Goal: Task Accomplishment & Management: Manage account settings

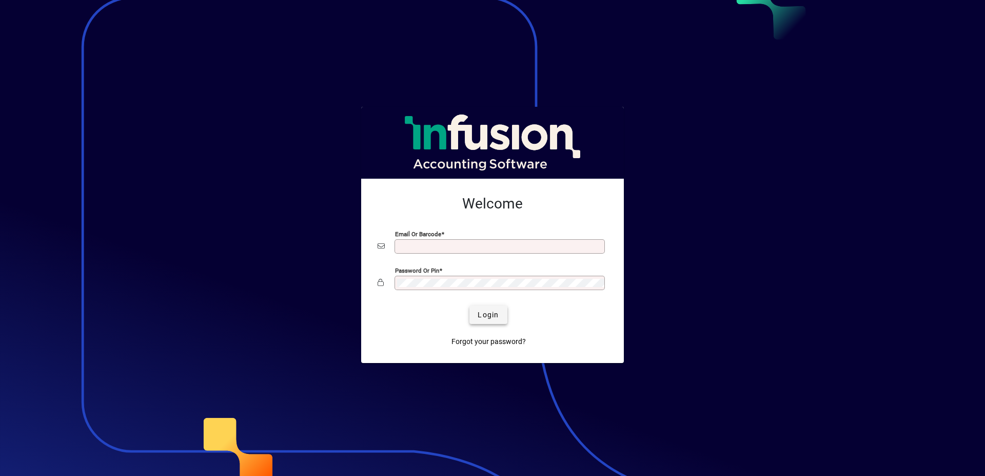
type input "**********"
click at [485, 319] on span "Login" at bounding box center [488, 314] width 21 height 11
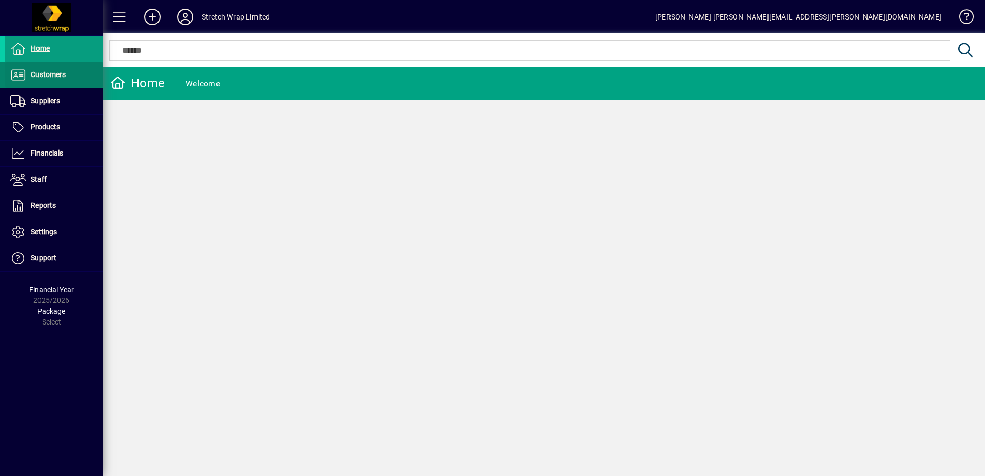
click at [57, 73] on span "Customers" at bounding box center [48, 74] width 35 height 8
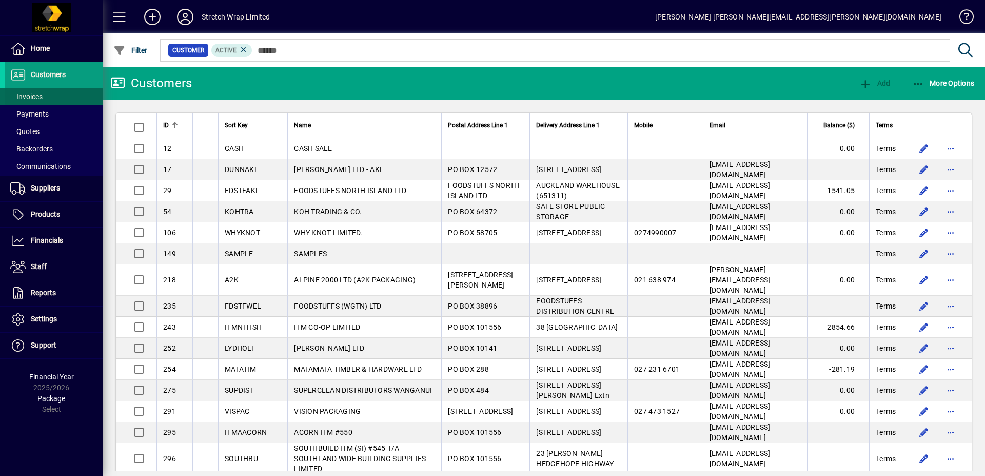
click at [31, 97] on span "Invoices" at bounding box center [26, 96] width 32 height 8
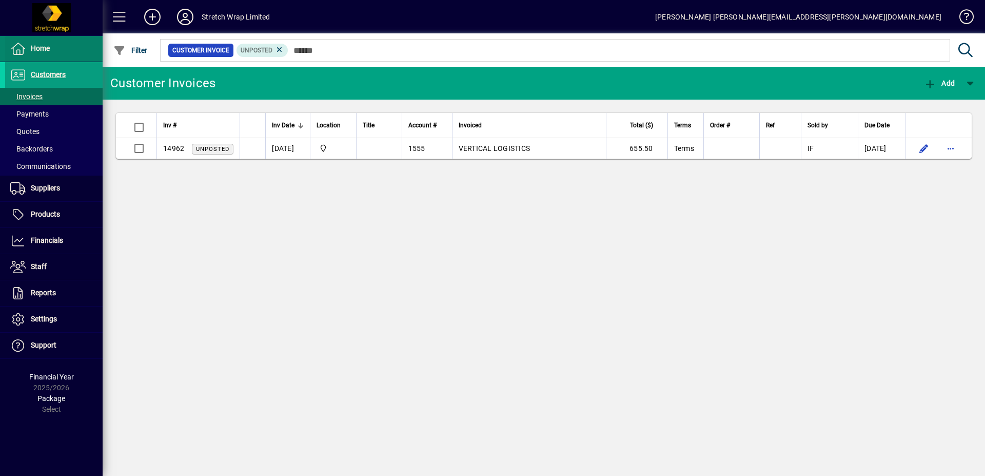
click at [47, 48] on span "Home" at bounding box center [40, 48] width 19 height 8
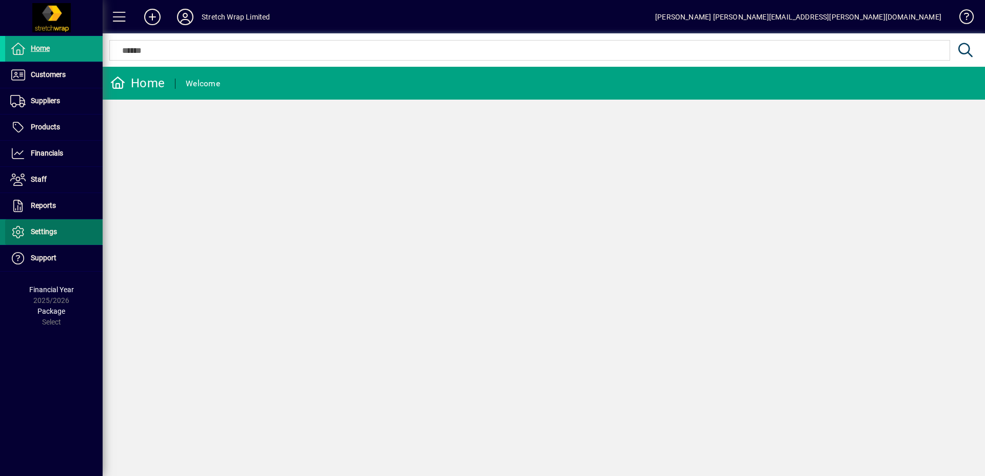
click at [47, 223] on span at bounding box center [53, 232] width 97 height 25
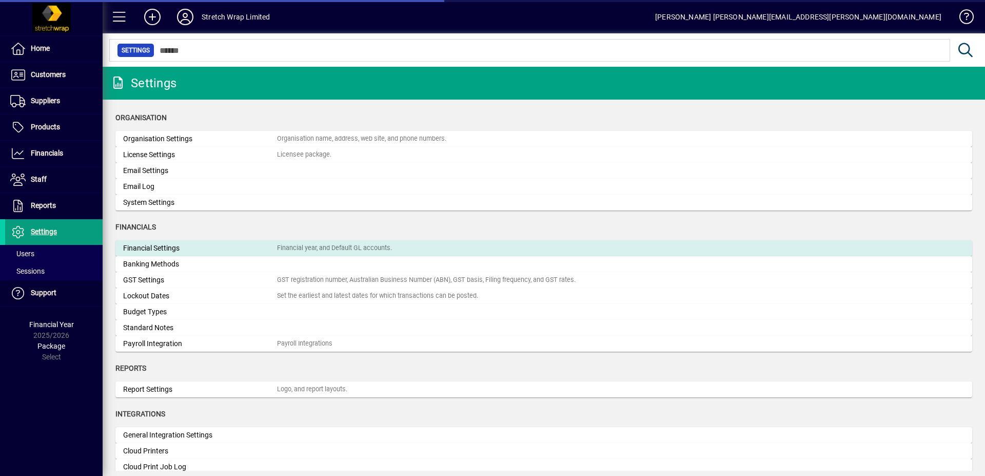
click at [320, 251] on div "Financial year, and Default GL accounts." at bounding box center [334, 248] width 115 height 10
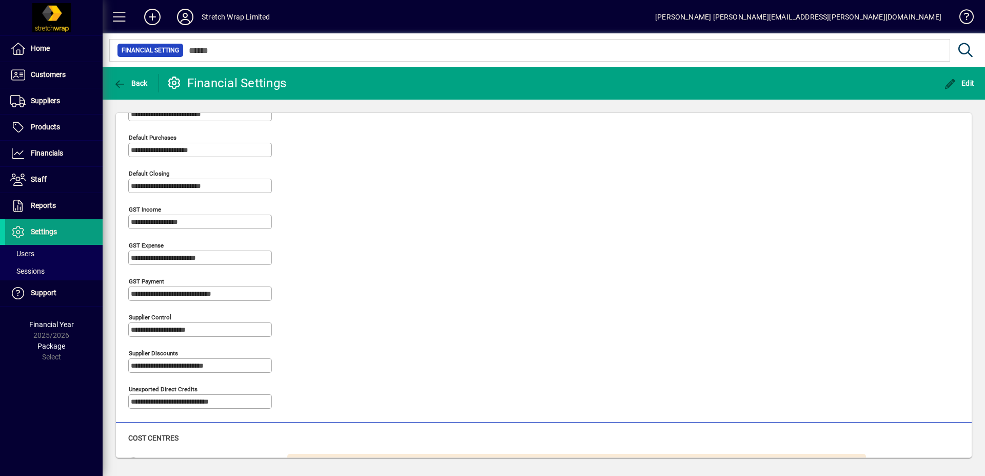
scroll to position [528, 0]
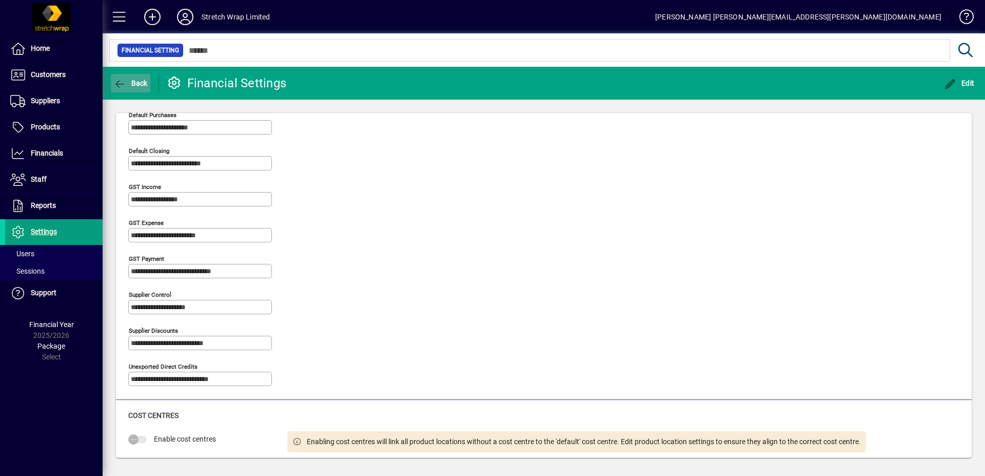
click at [126, 80] on icon "button" at bounding box center [119, 84] width 13 height 10
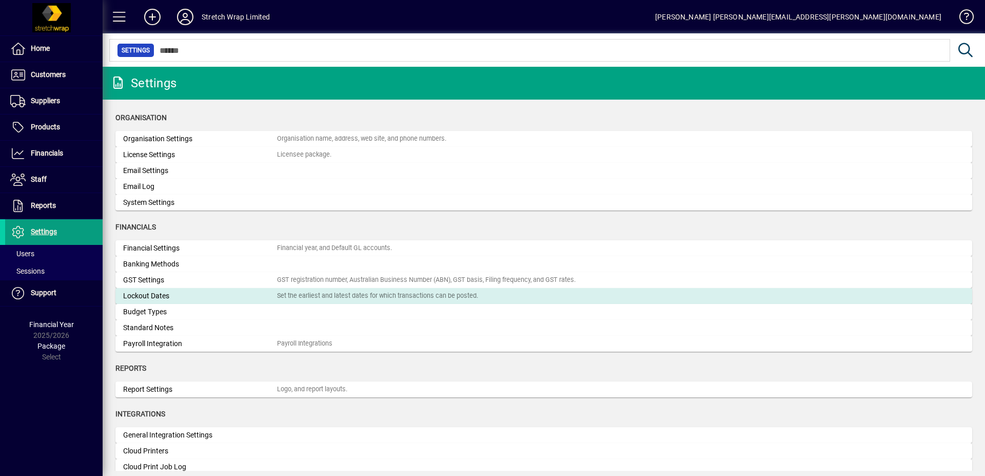
click at [148, 298] on div "Lockout Dates" at bounding box center [200, 295] width 154 height 11
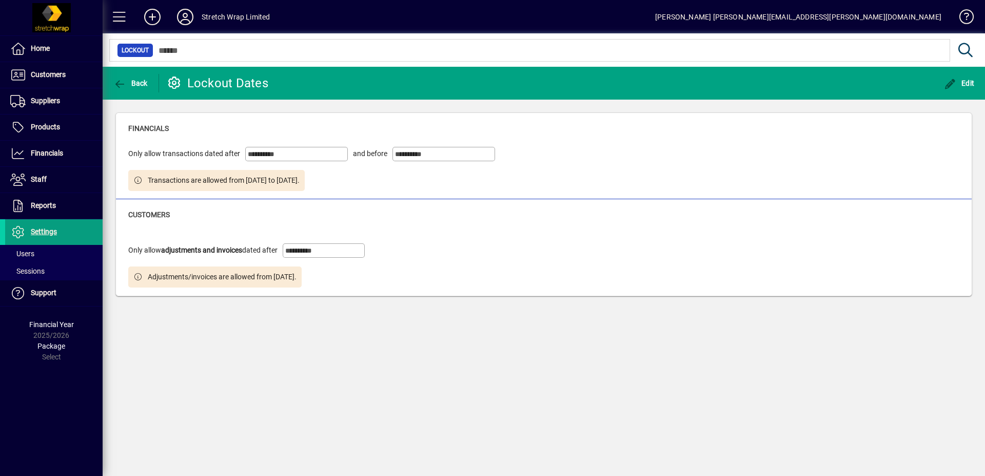
click at [414, 151] on input "**********" at bounding box center [445, 154] width 100 height 8
click at [961, 91] on span "button" at bounding box center [960, 83] width 36 height 25
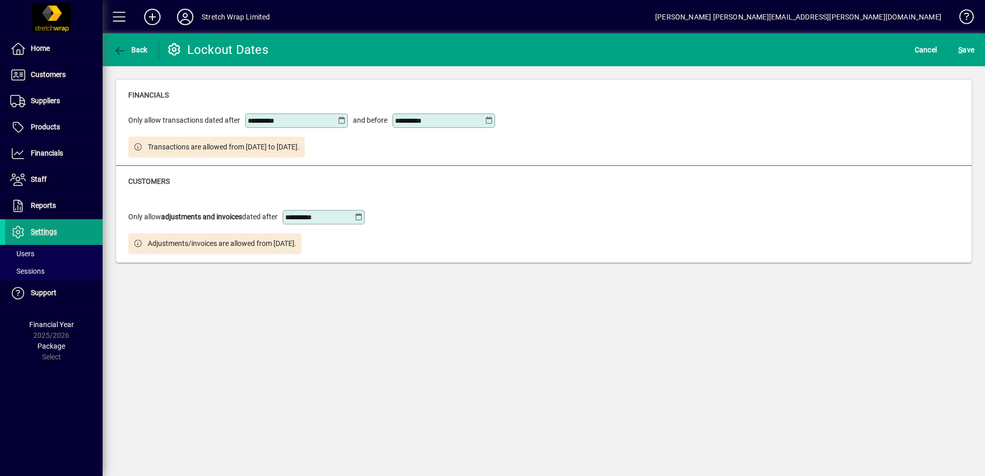
click at [411, 119] on input "**********" at bounding box center [440, 120] width 90 height 8
type input "**********"
click at [964, 44] on span "S ave" at bounding box center [967, 50] width 16 height 16
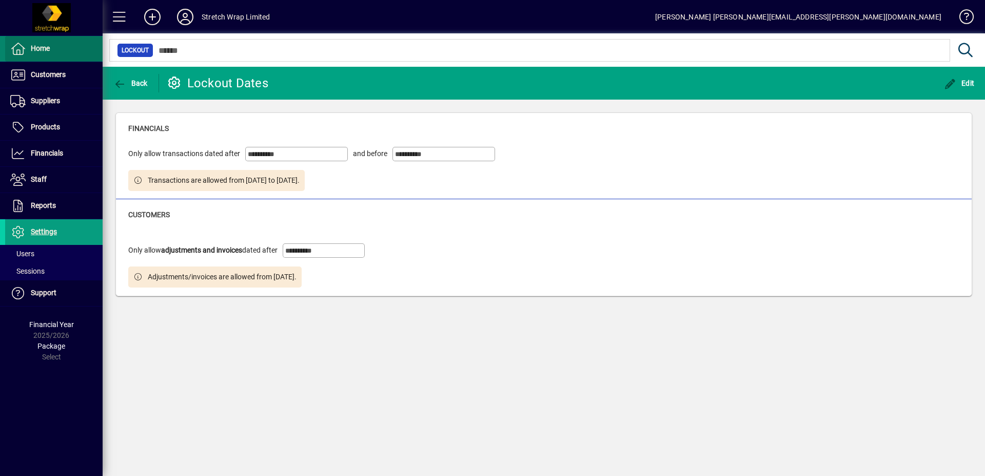
click at [53, 53] on span at bounding box center [53, 48] width 97 height 25
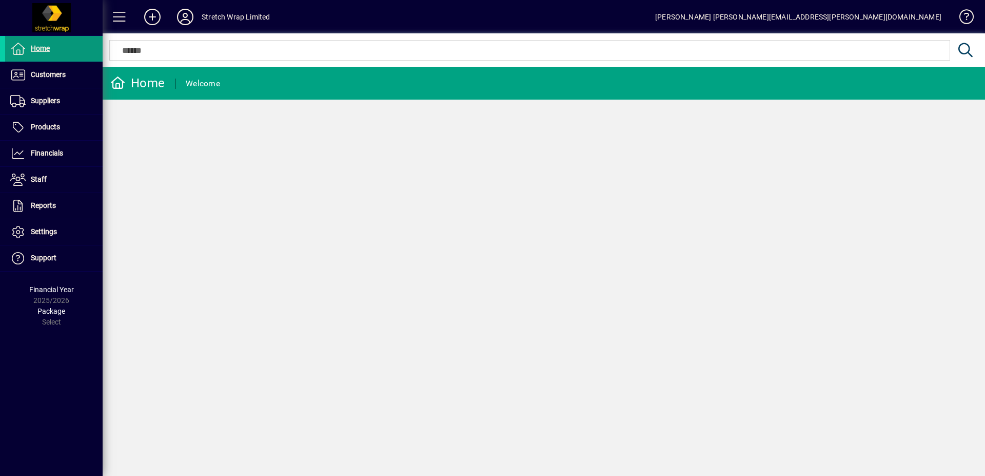
click at [43, 48] on span "Home" at bounding box center [40, 48] width 19 height 8
click at [47, 71] on span "Customers" at bounding box center [48, 74] width 35 height 8
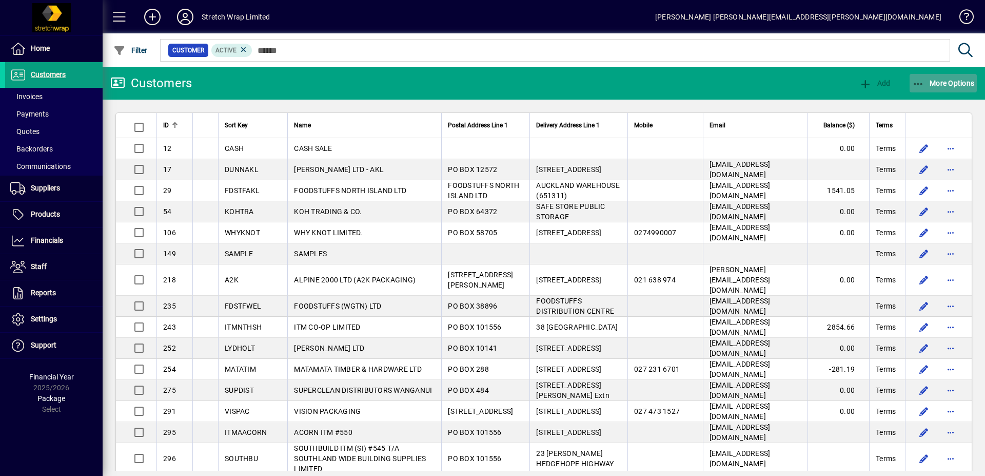
click at [930, 72] on span "button" at bounding box center [944, 83] width 68 height 25
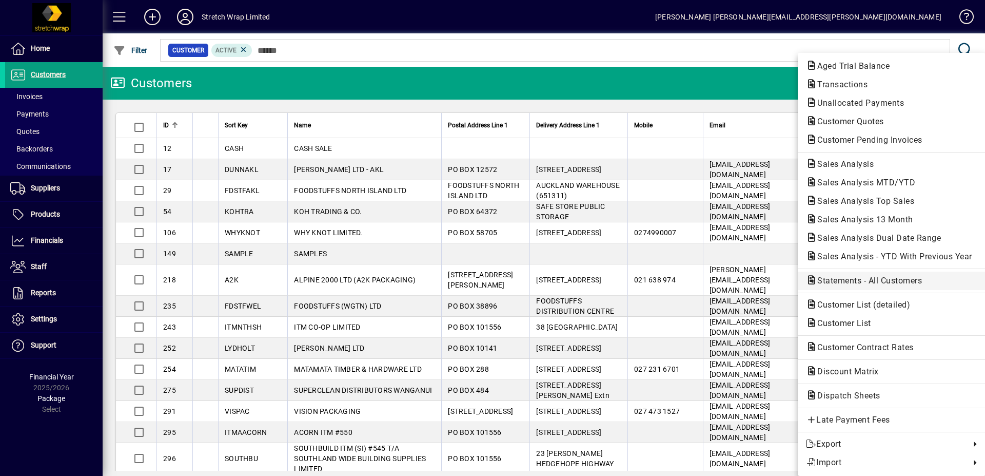
click at [856, 280] on span "Statements - All Customers" at bounding box center [866, 281] width 121 height 10
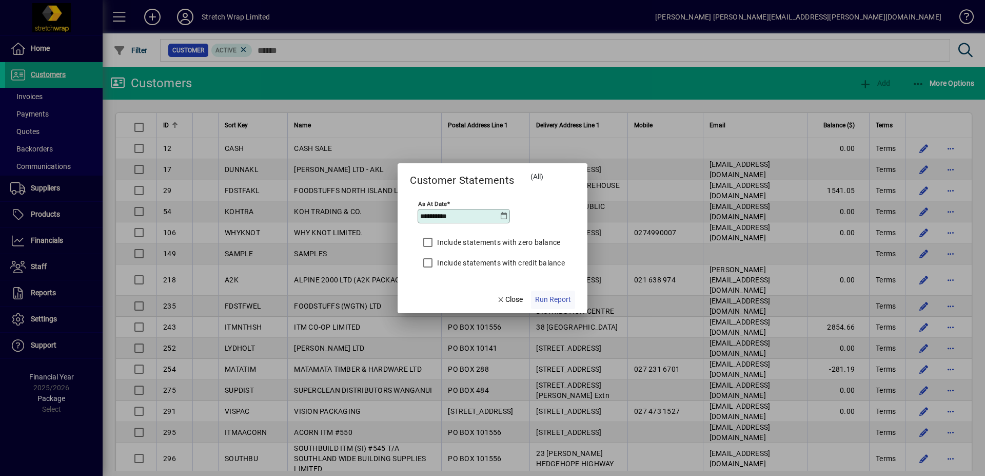
click at [553, 298] on span "Run Report" at bounding box center [553, 299] width 36 height 11
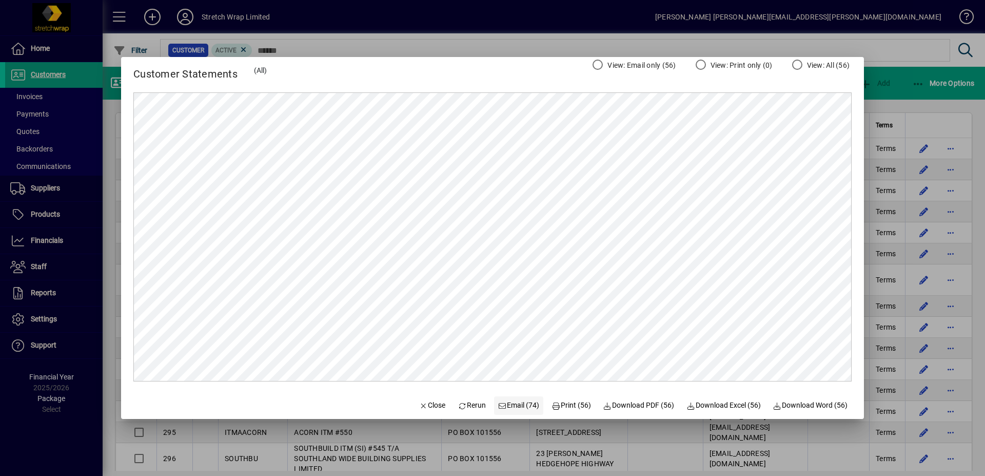
click at [501, 403] on span "Email (74)" at bounding box center [519, 405] width 42 height 11
click at [419, 400] on span "Close" at bounding box center [432, 405] width 27 height 11
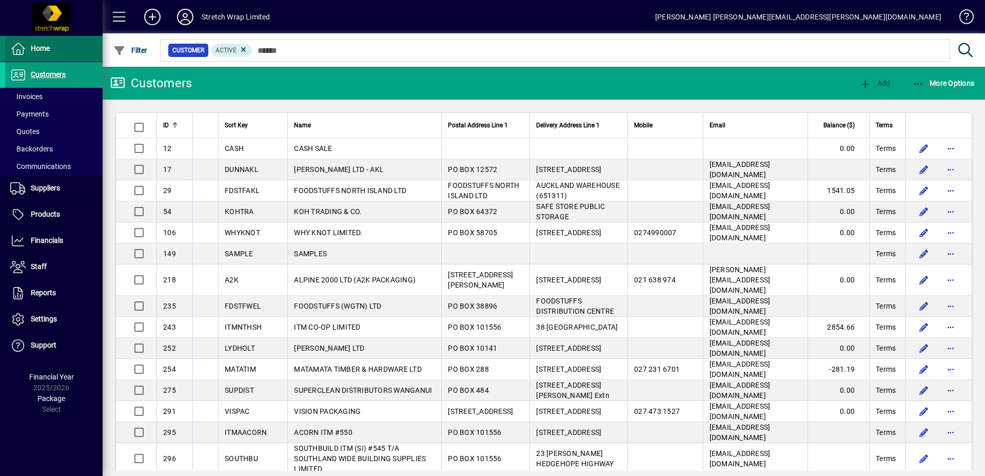
click at [38, 52] on span "Home" at bounding box center [40, 48] width 19 height 8
